Goal: Information Seeking & Learning: Learn about a topic

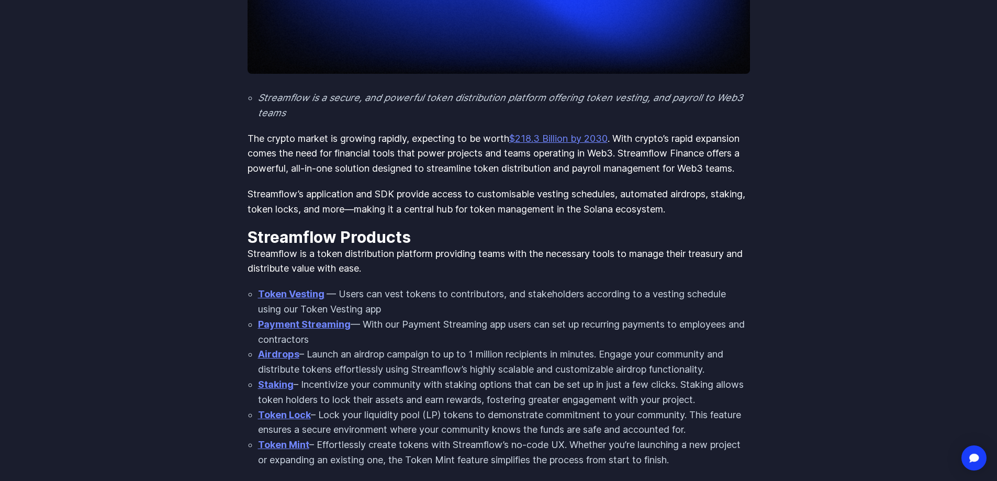
scroll to position [314, 0]
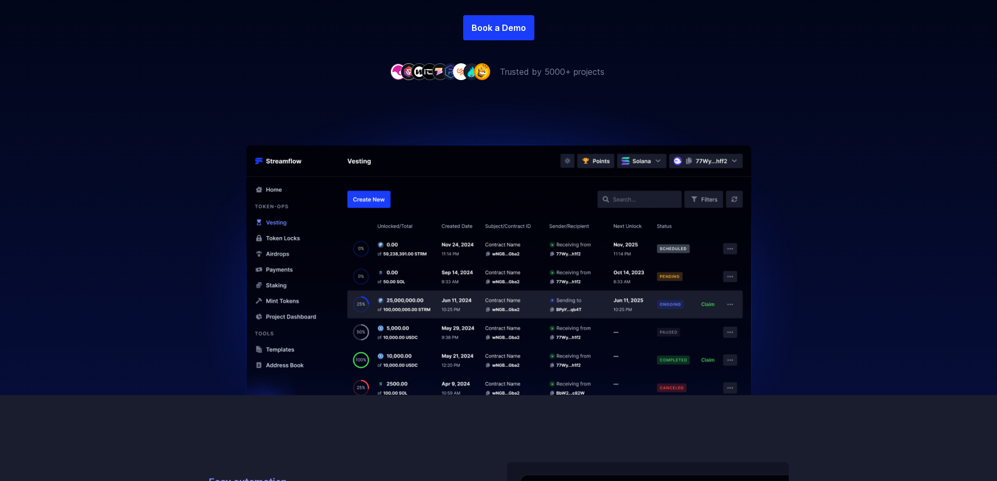
scroll to position [314, 0]
